Goal: Book appointment/travel/reservation

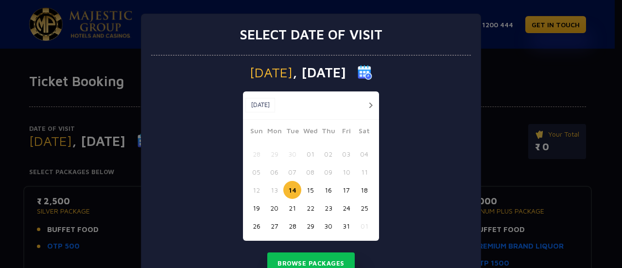
click at [310, 210] on button "22" at bounding box center [310, 208] width 18 height 18
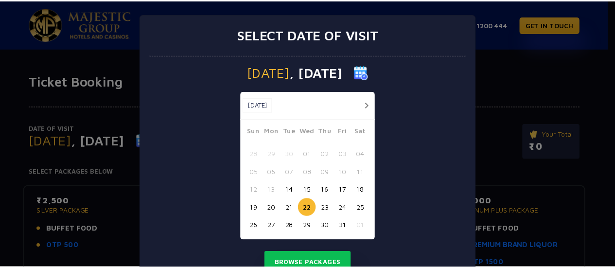
scroll to position [27, 0]
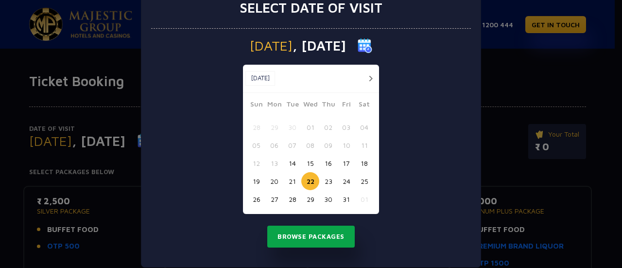
click at [315, 236] on button "Browse Packages" at bounding box center [310, 236] width 87 height 22
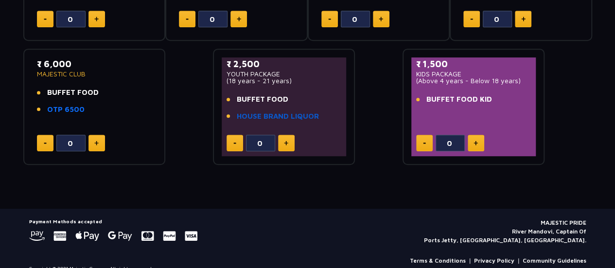
scroll to position [270, 0]
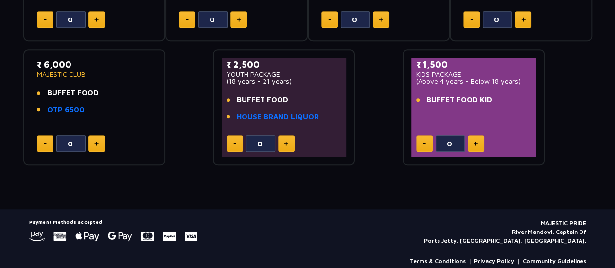
click at [359, 201] on div "Ticket Booking Date of Visit [DATE] Change Your Total ₹ 0 Select Packages Below…" at bounding box center [307, 6] width 615 height 406
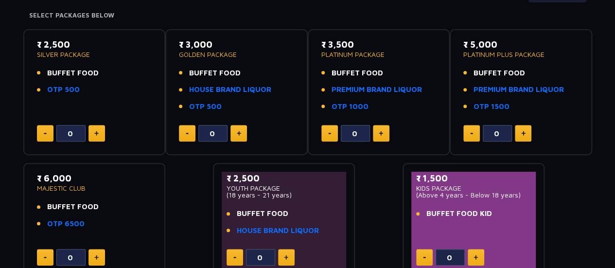
scroll to position [0, 0]
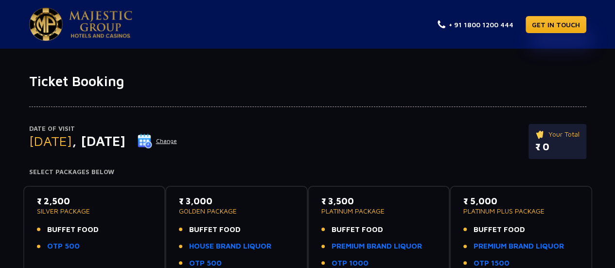
click at [113, 16] on img at bounding box center [100, 24] width 63 height 27
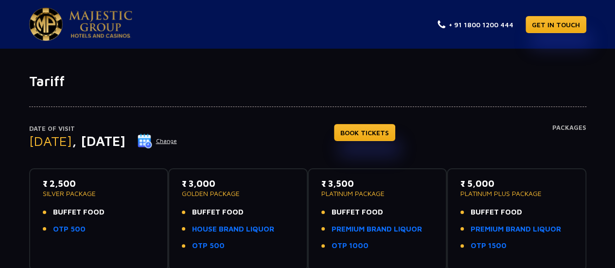
click at [177, 137] on button "Change" at bounding box center [157, 141] width 40 height 16
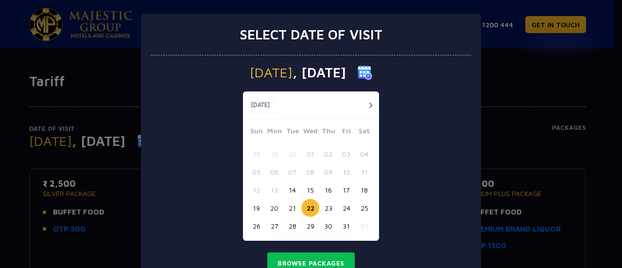
click at [323, 203] on button "23" at bounding box center [328, 208] width 18 height 18
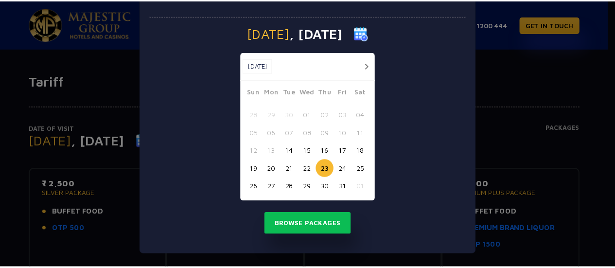
scroll to position [39, 0]
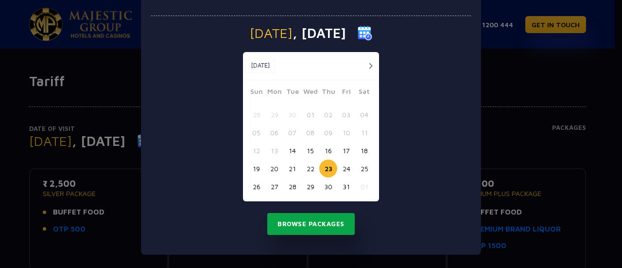
click at [310, 227] on button "Browse Packages" at bounding box center [310, 224] width 87 height 22
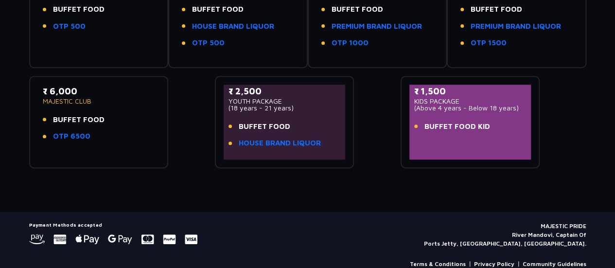
scroll to position [197, 0]
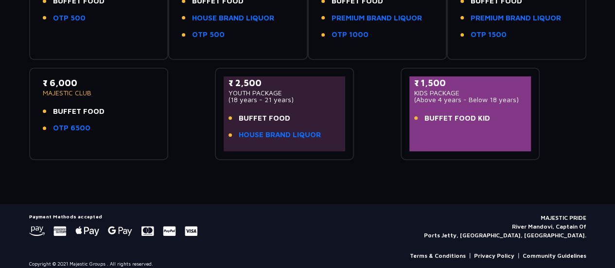
click at [82, 243] on div "Payment Methods accepted MAJESTIC PRIDE River Mandovi, Captain Of Ports Jetty, …" at bounding box center [307, 240] width 568 height 54
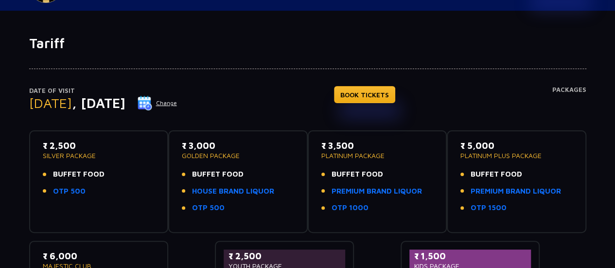
scroll to position [37, 0]
